Goal: Book appointment/travel/reservation

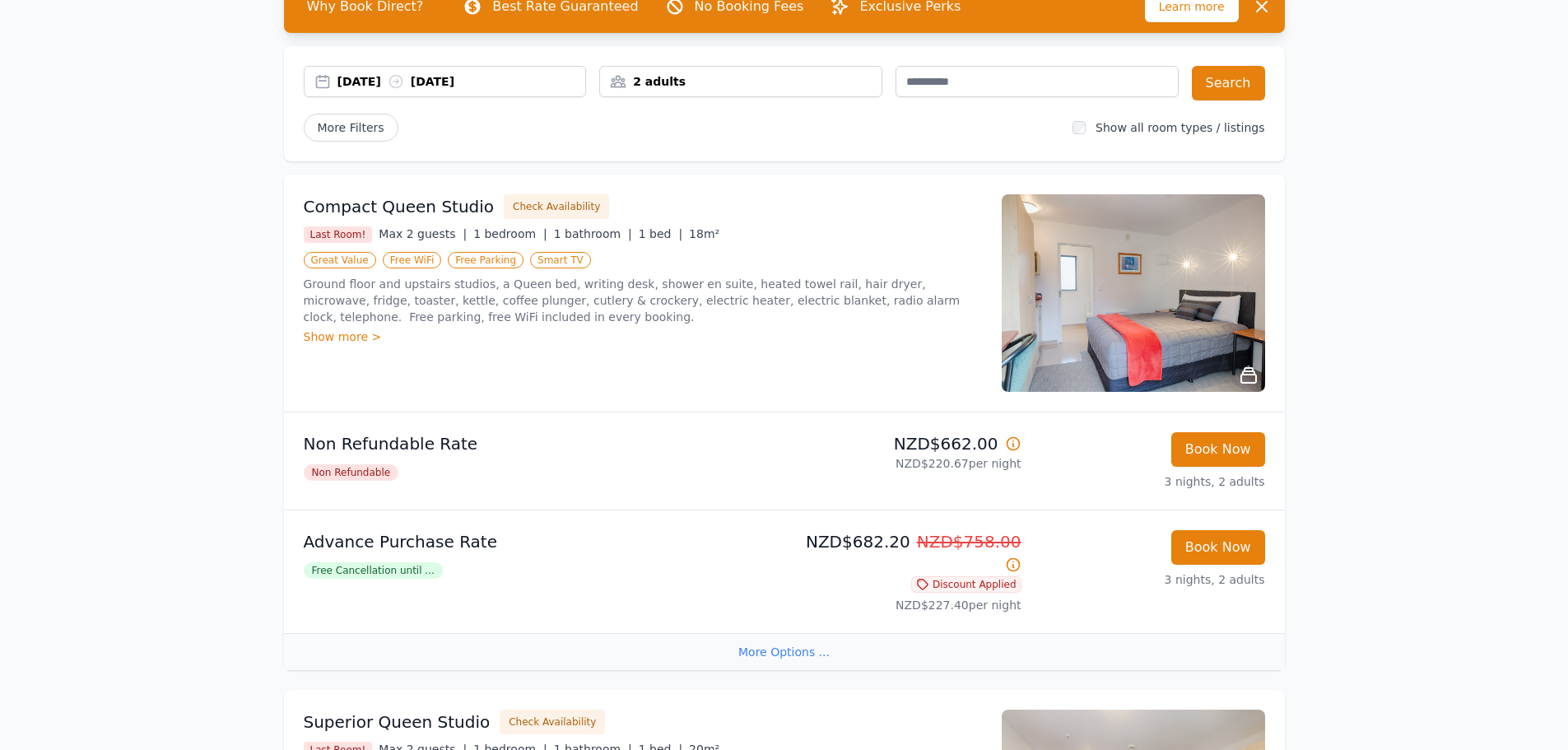
scroll to position [82, 0]
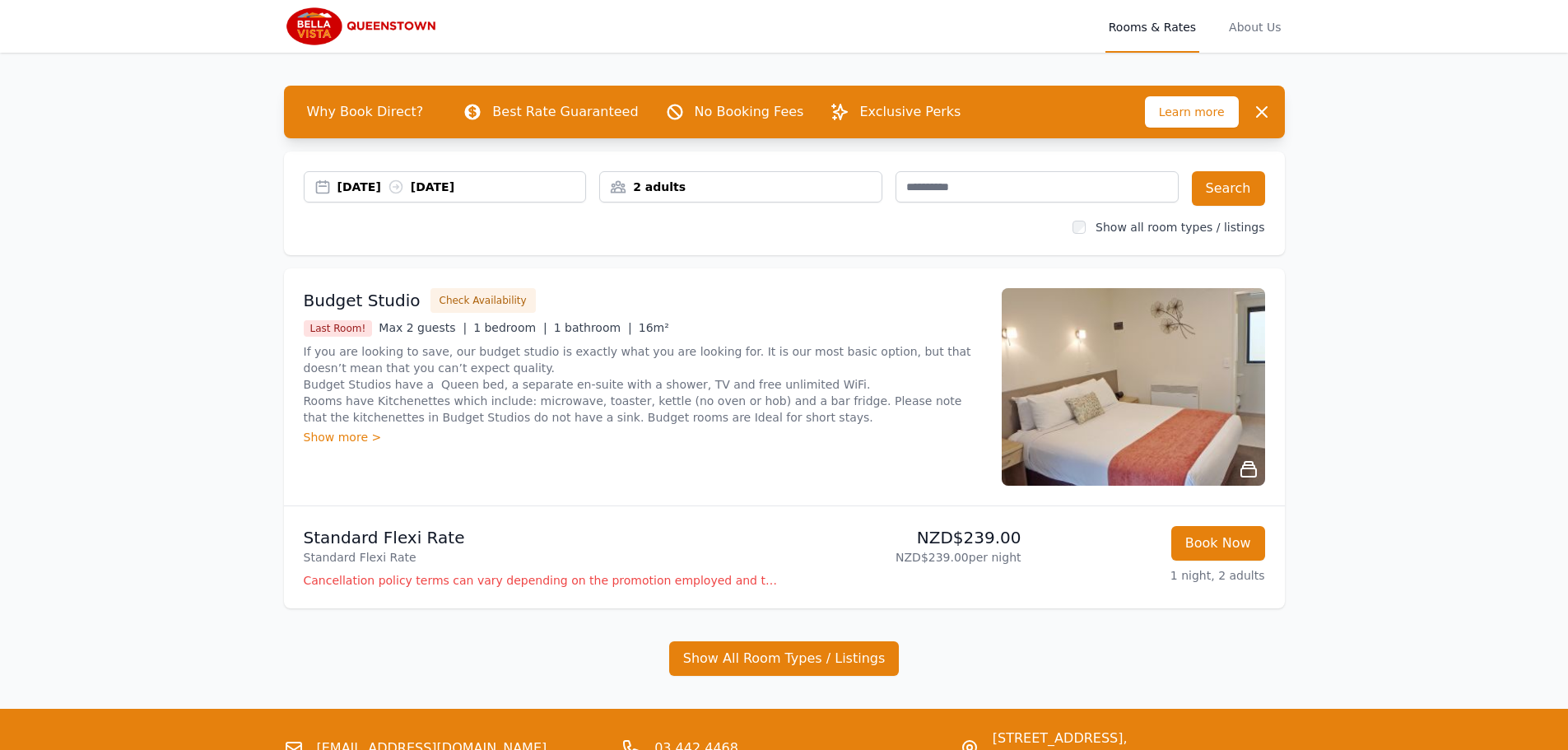
click at [401, 182] on icon at bounding box center [395, 187] width 12 height 12
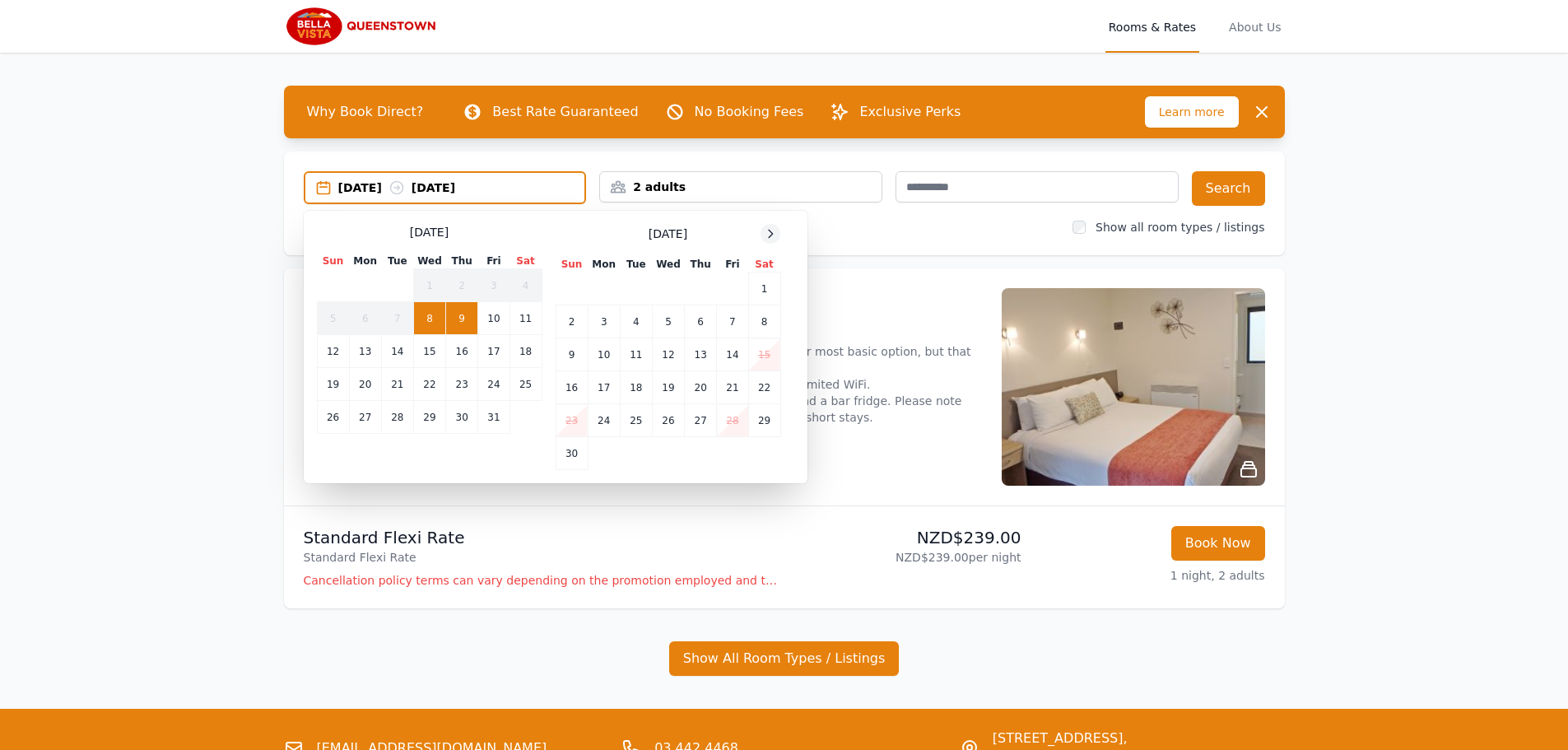
click at [764, 229] on icon at bounding box center [770, 234] width 13 height 13
click at [669, 418] on td "31" at bounding box center [668, 420] width 32 height 33
click at [766, 231] on icon at bounding box center [770, 234] width 13 height 13
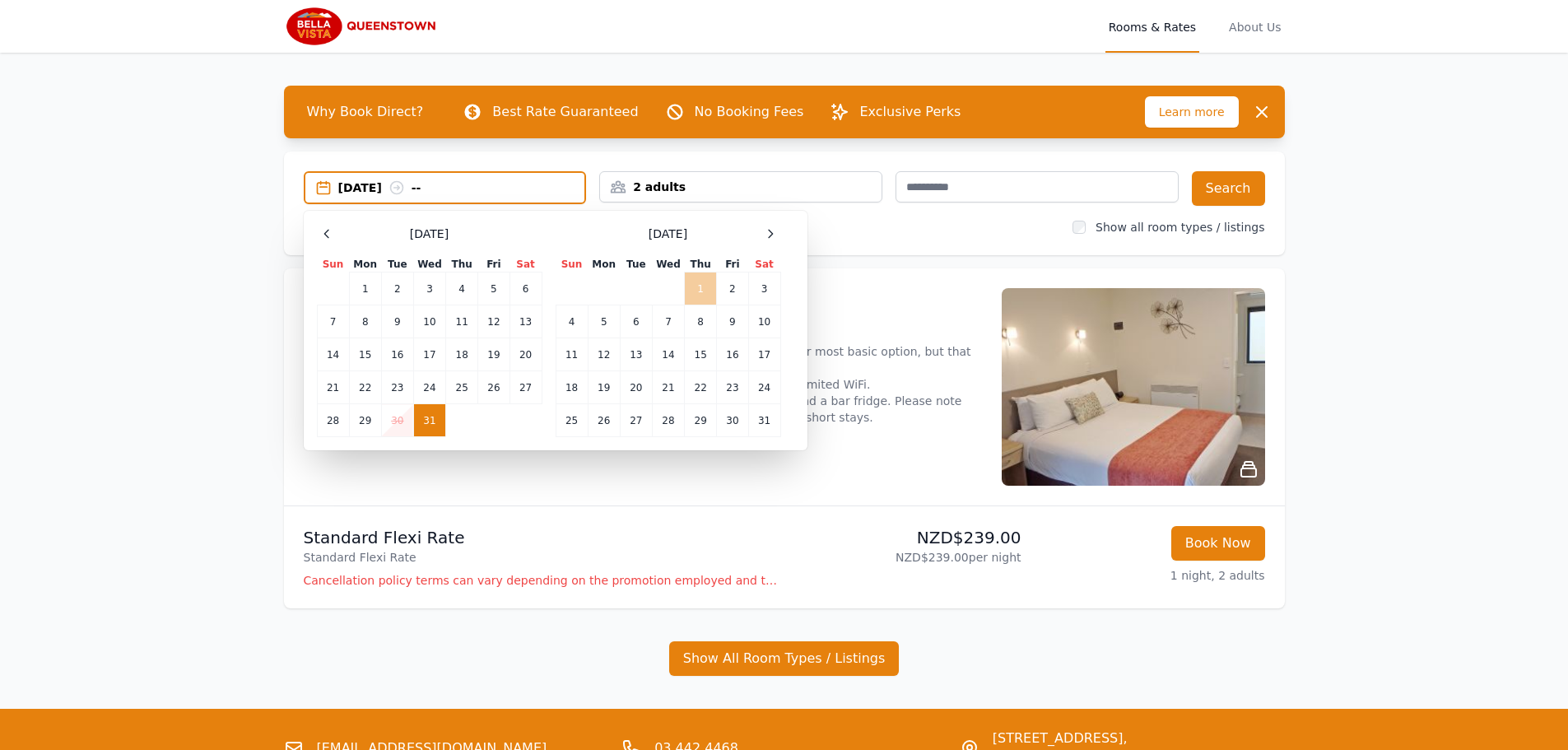
click at [692, 280] on td "1" at bounding box center [701, 288] width 32 height 33
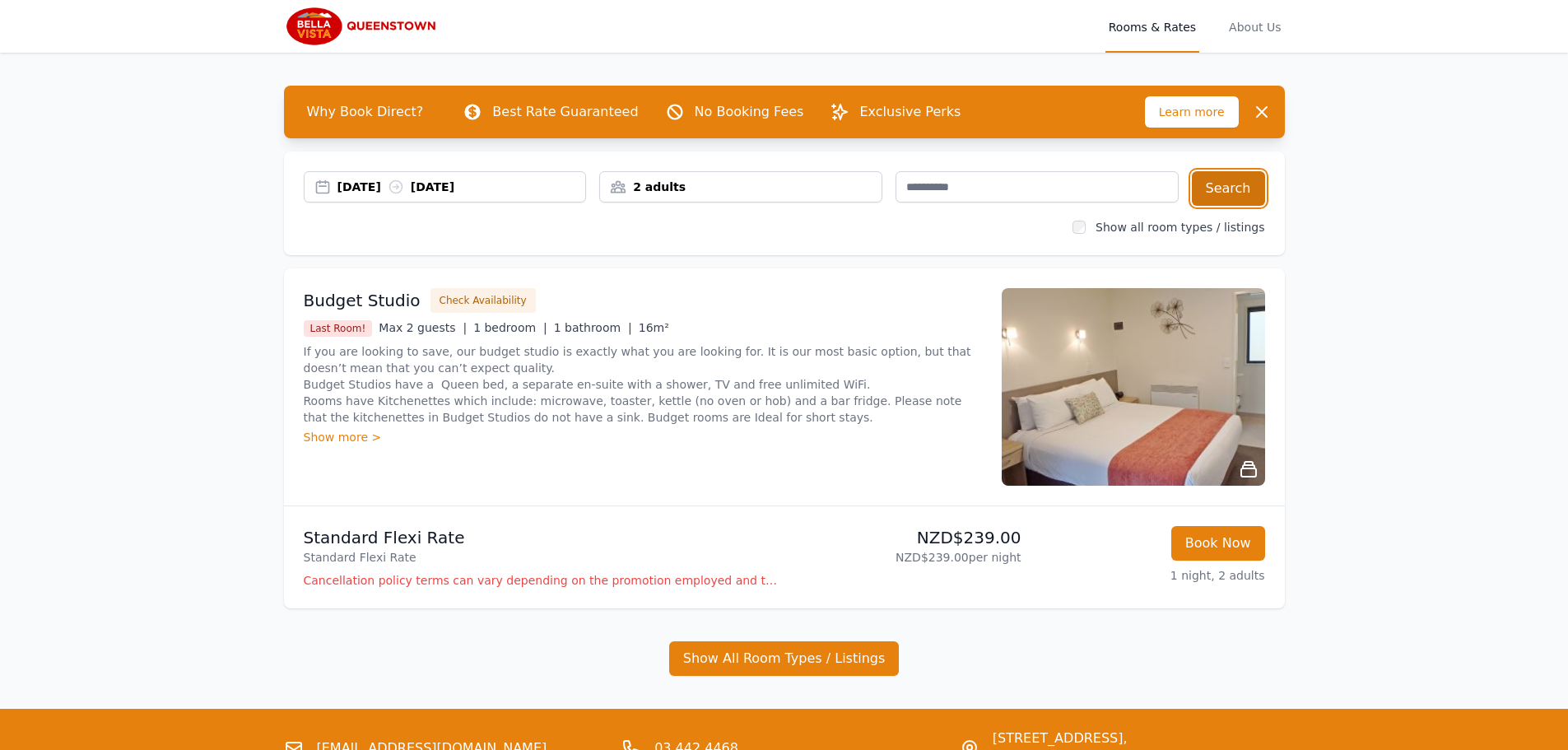
click at [1213, 190] on button "Search" at bounding box center [1228, 189] width 73 height 35
